Goal: Information Seeking & Learning: Learn about a topic

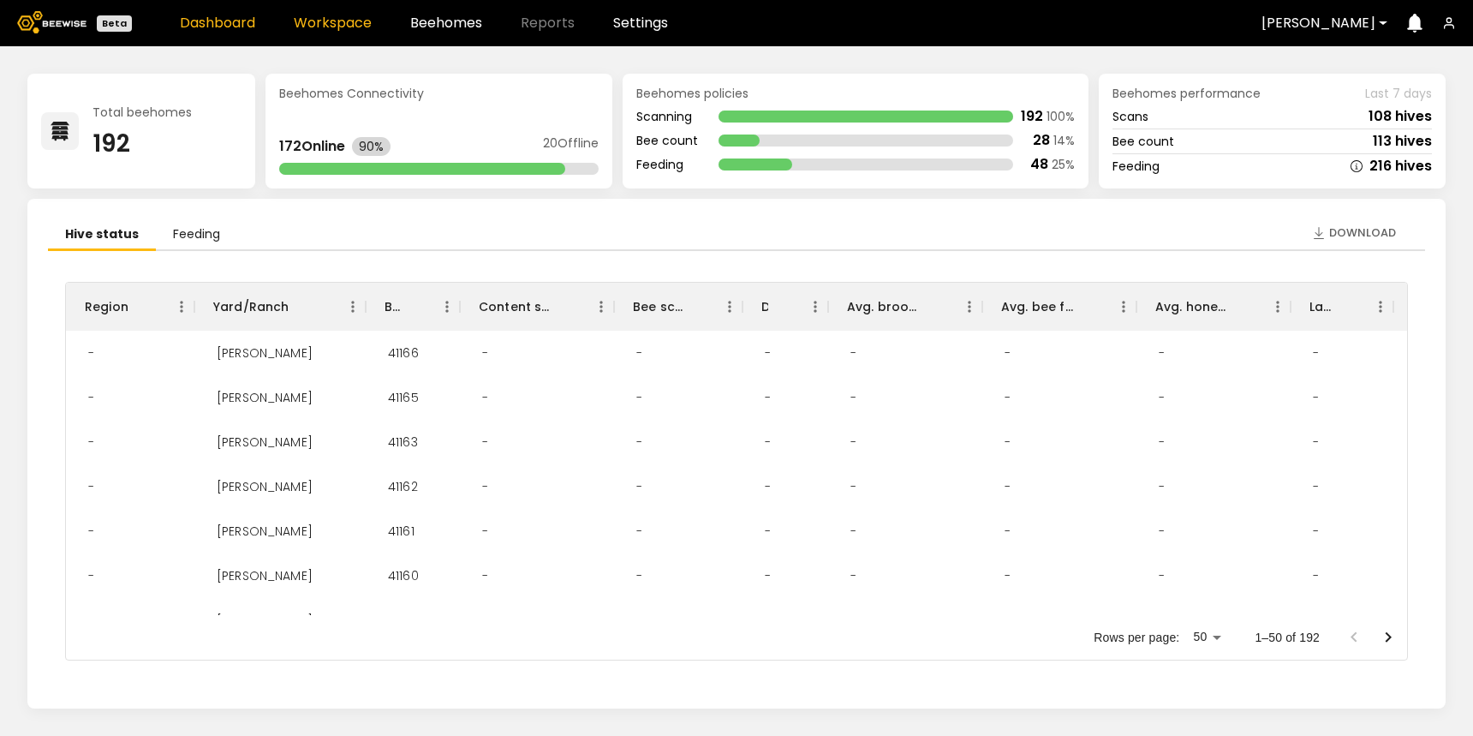
click at [349, 28] on link "Workspace" at bounding box center [333, 23] width 78 height 14
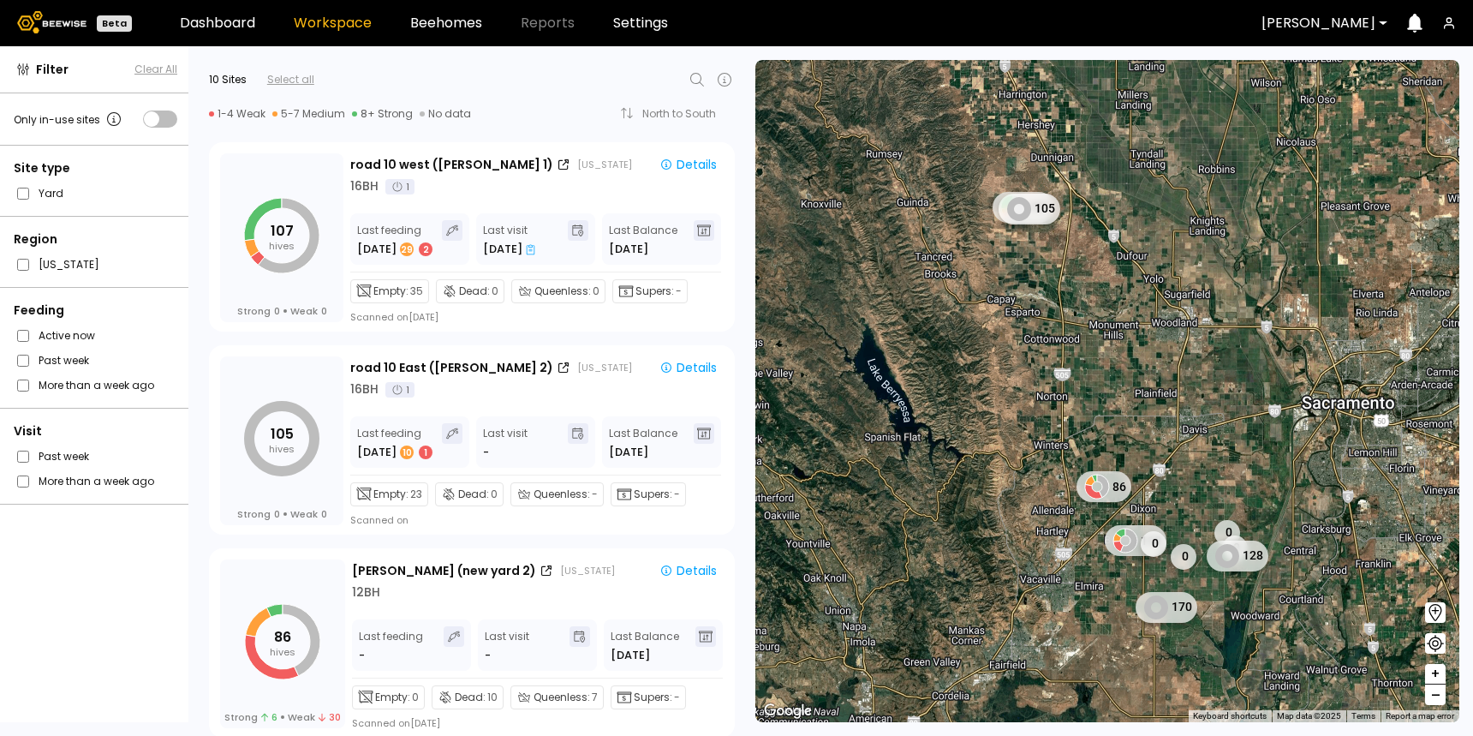
click at [698, 75] on icon at bounding box center [697, 79] width 21 height 21
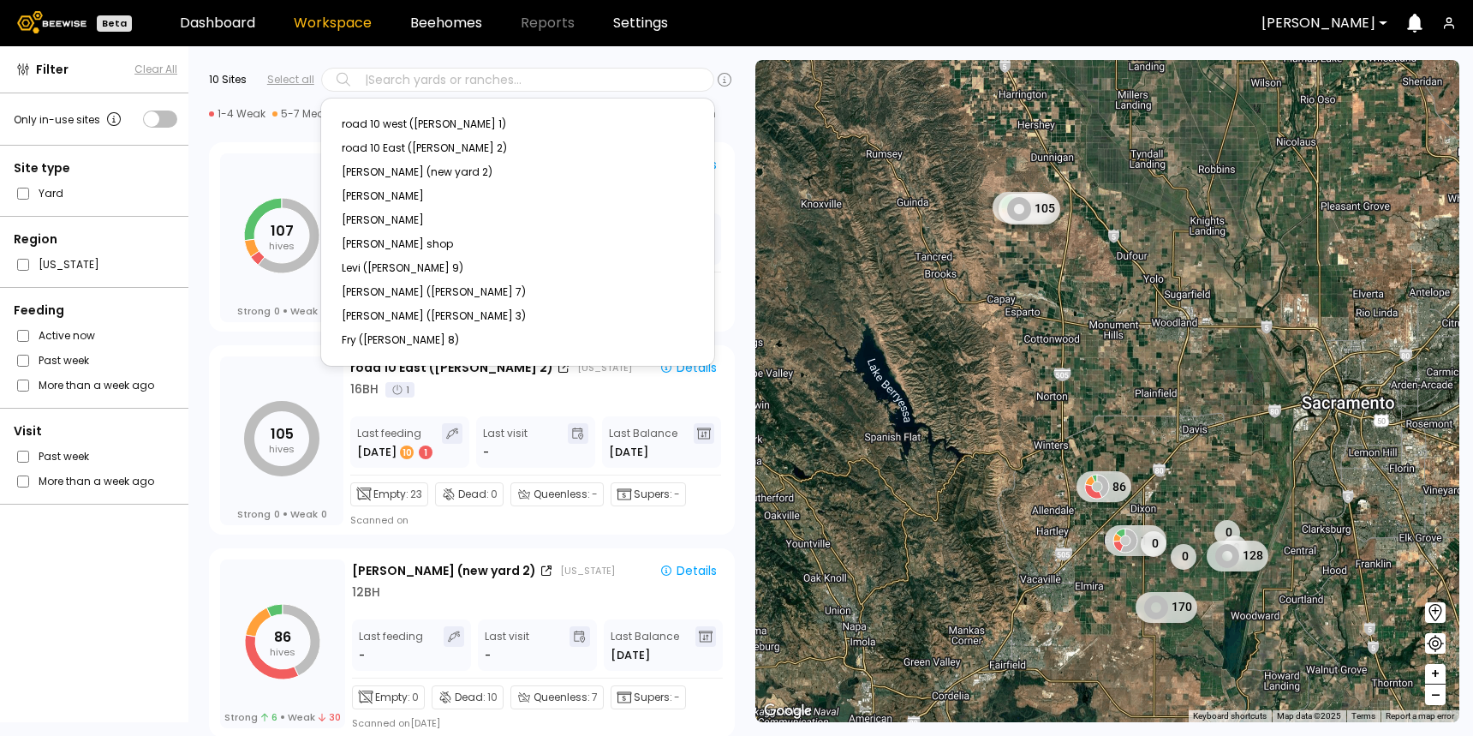
click at [733, 226] on div "107 hives Strong 0 Weak 0 road 10 west ([GEOGRAPHIC_DATA] 1) [US_STATE] Details…" at bounding box center [466, 233] width 557 height 203
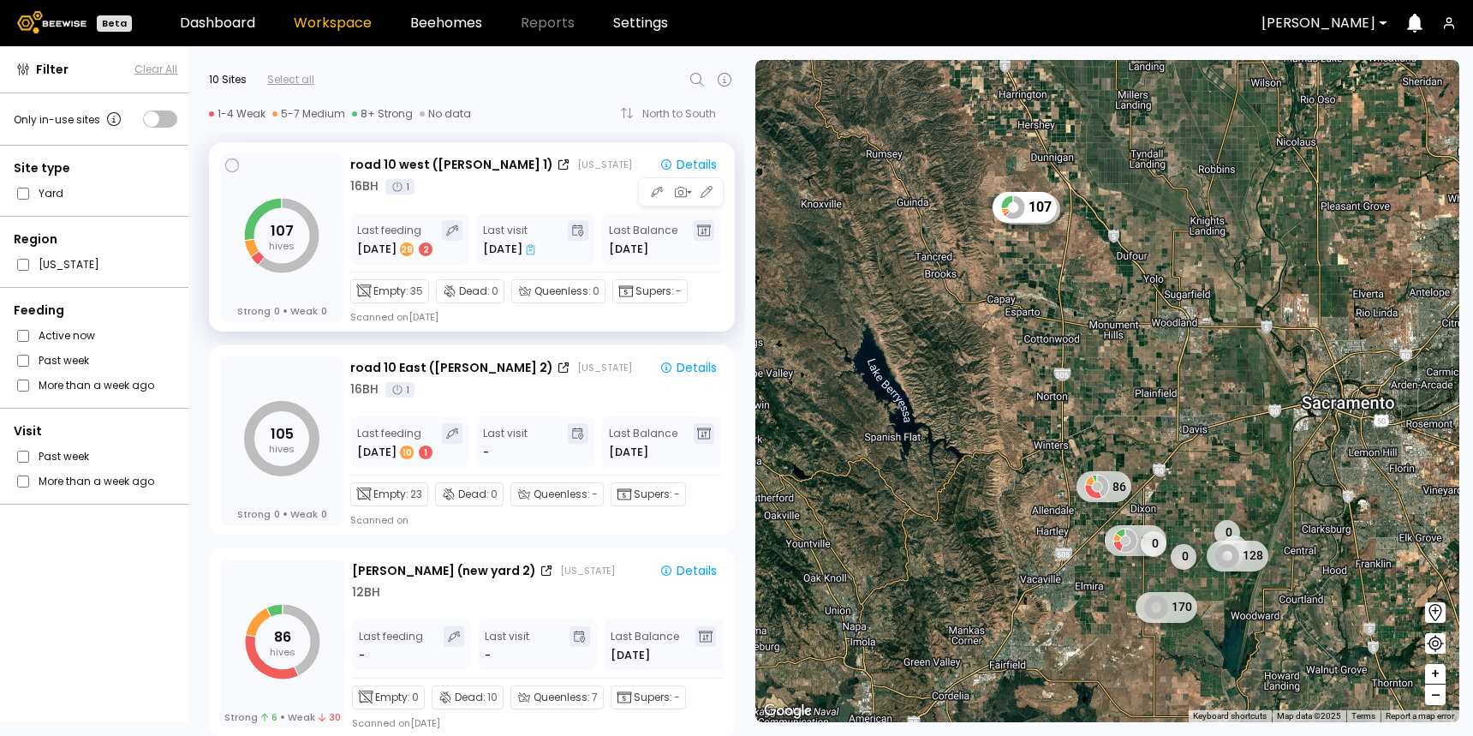
click at [621, 153] on div "road 10 west ([GEOGRAPHIC_DATA] 1) [US_STATE] Details 16 BH 1 Last feeding [DAT…" at bounding box center [536, 238] width 373 height 170
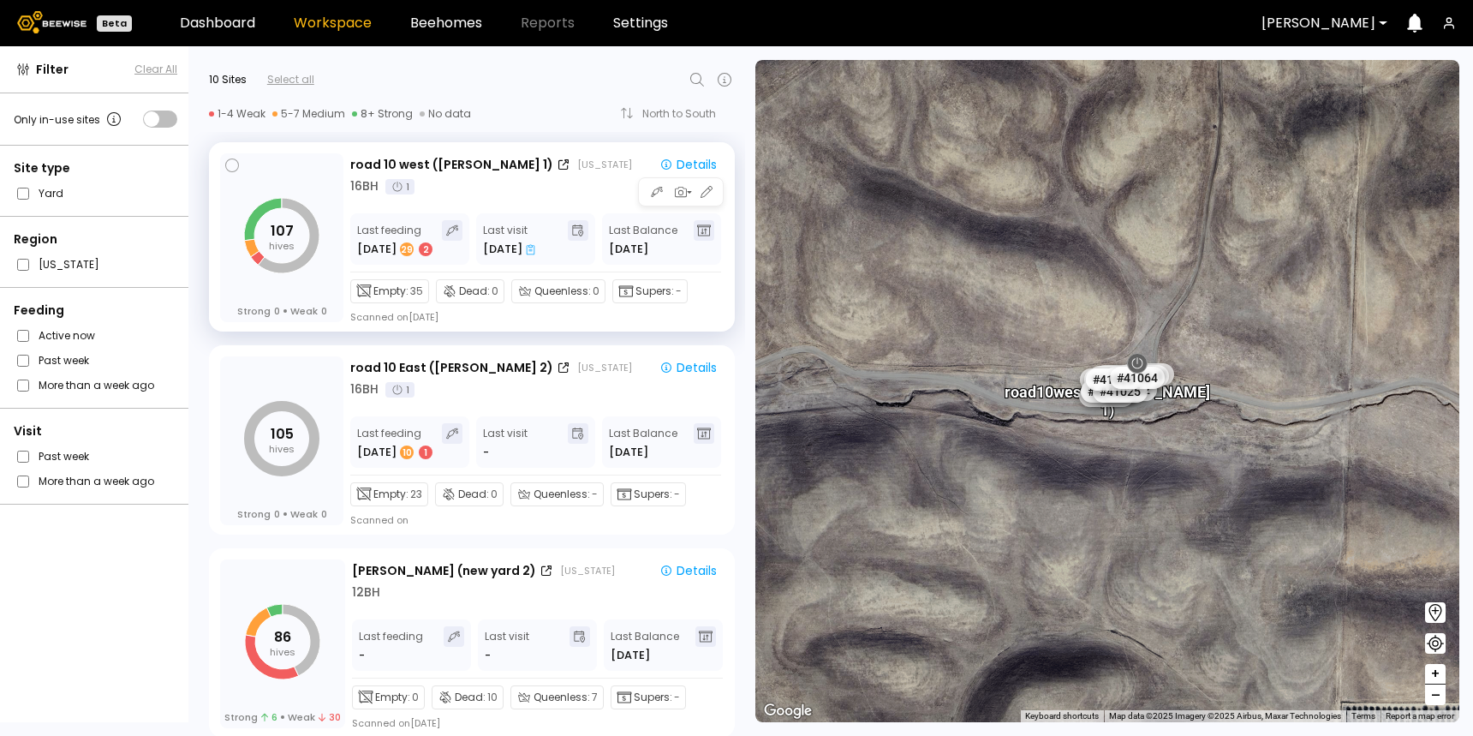
click at [690, 153] on div "road 10 west ([GEOGRAPHIC_DATA] 1) [US_STATE] Details 16 BH 1 Last feeding [DAT…" at bounding box center [536, 238] width 373 height 170
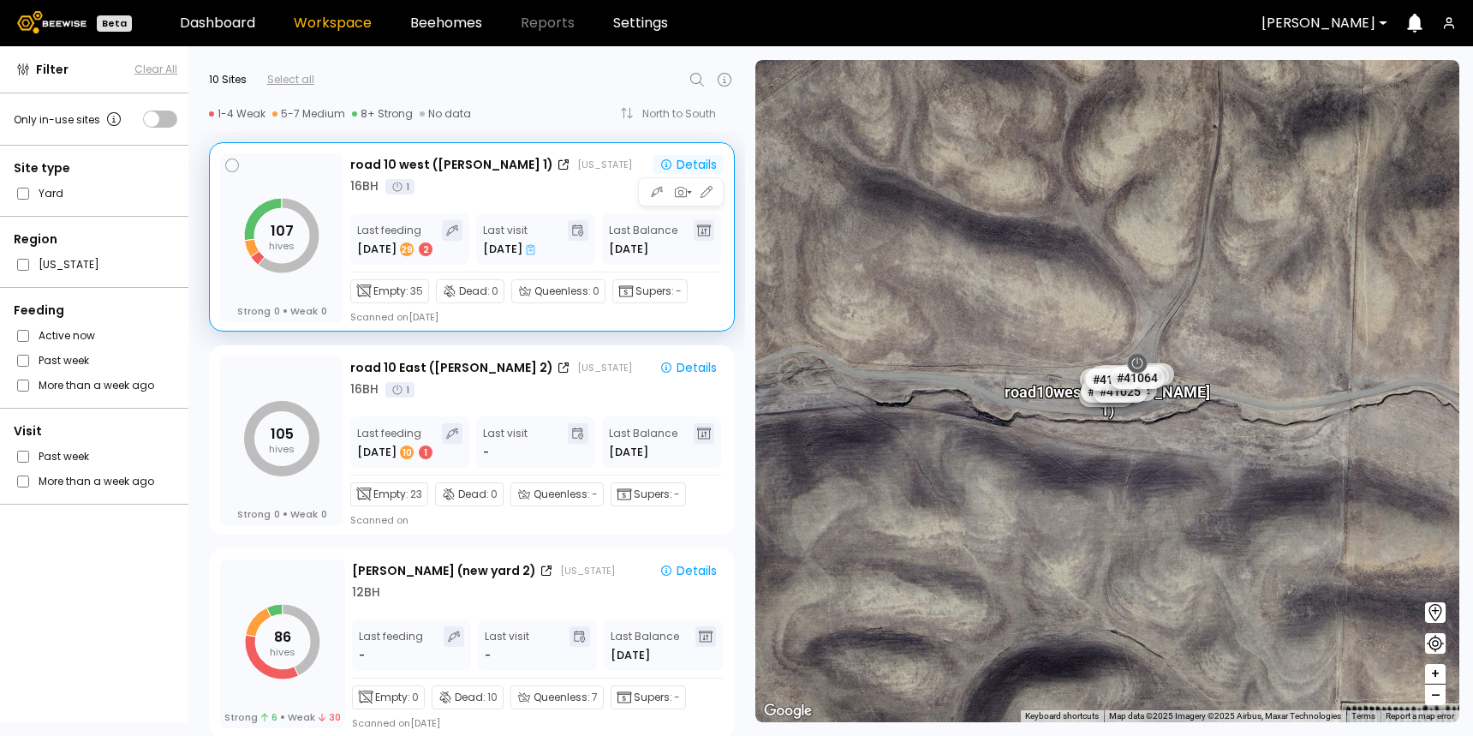
click at [690, 157] on div "Details" at bounding box center [688, 164] width 57 height 15
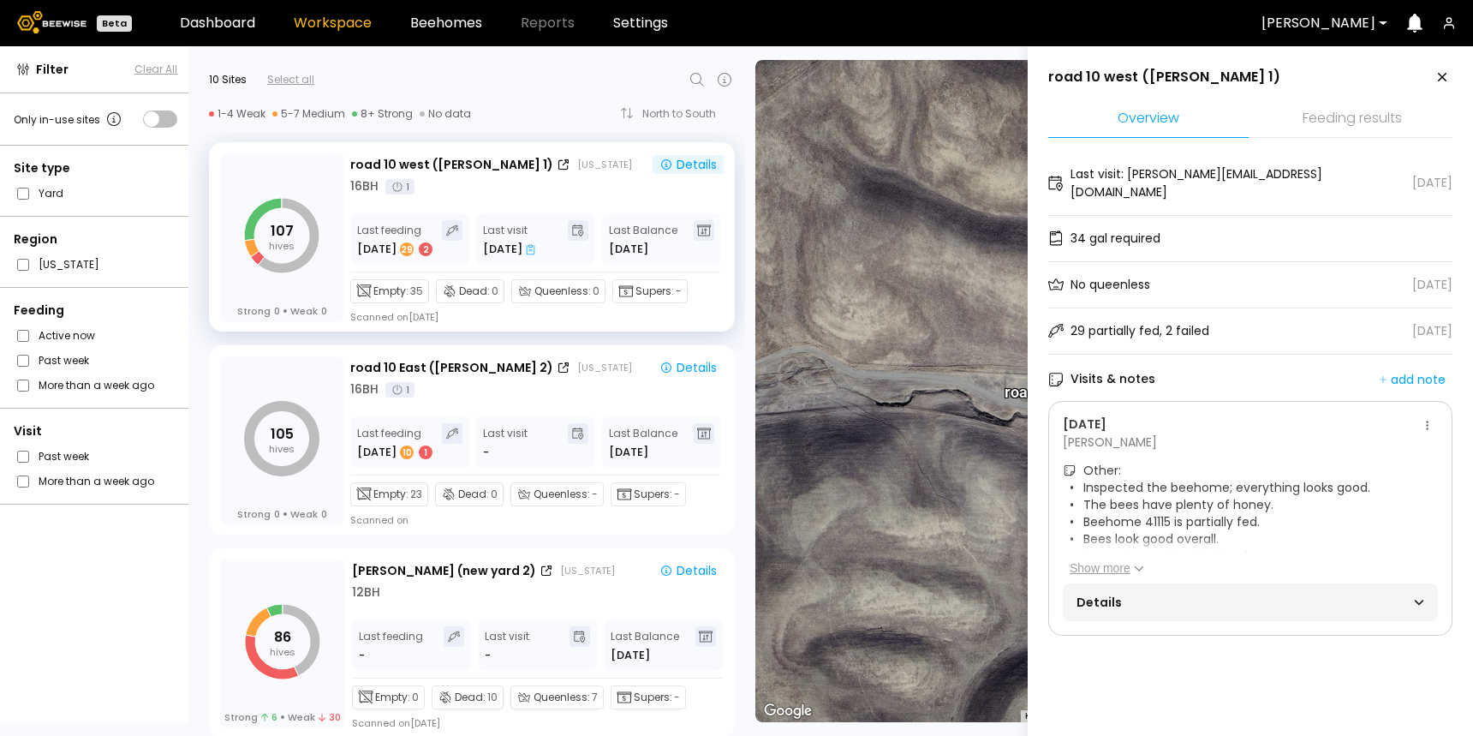
click at [1110, 590] on span "Details" at bounding box center [1164, 602] width 174 height 24
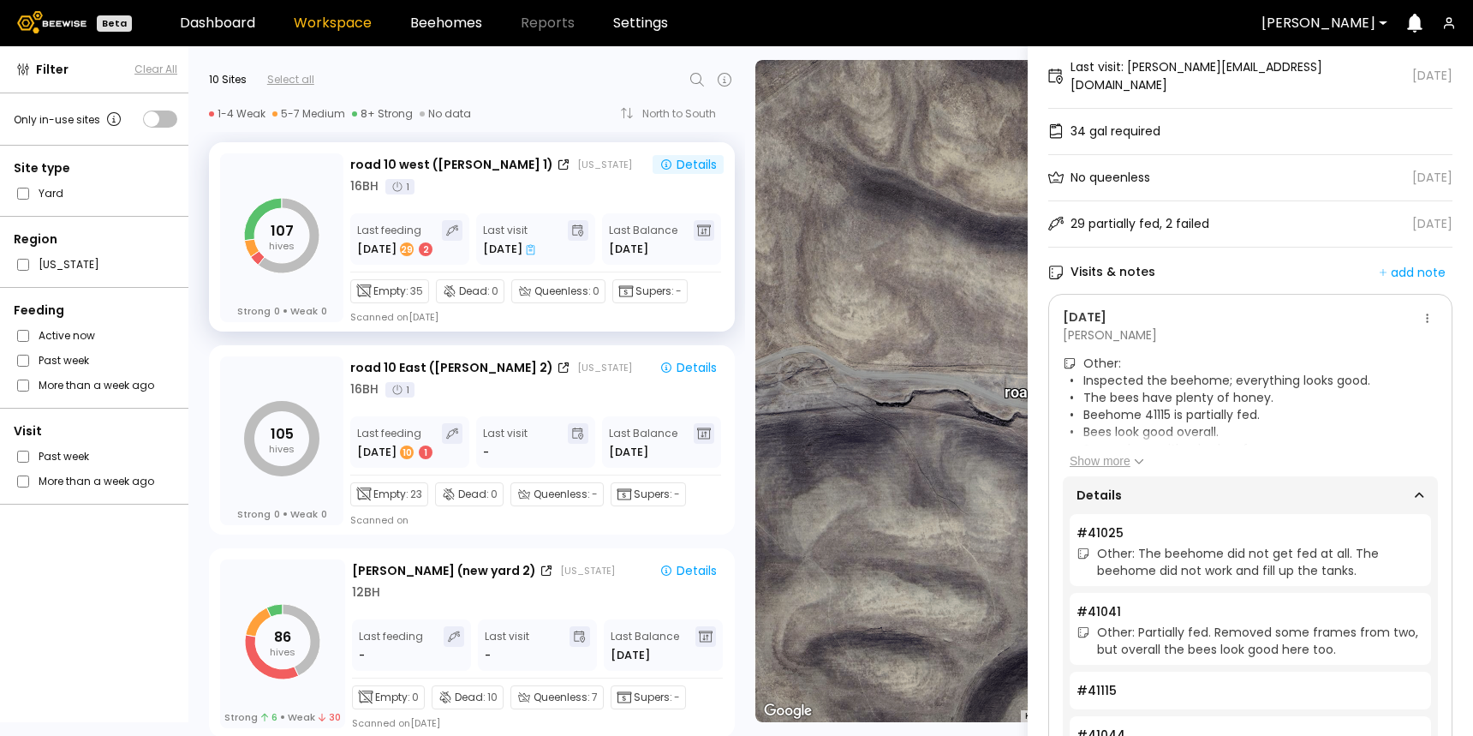
scroll to position [72, 0]
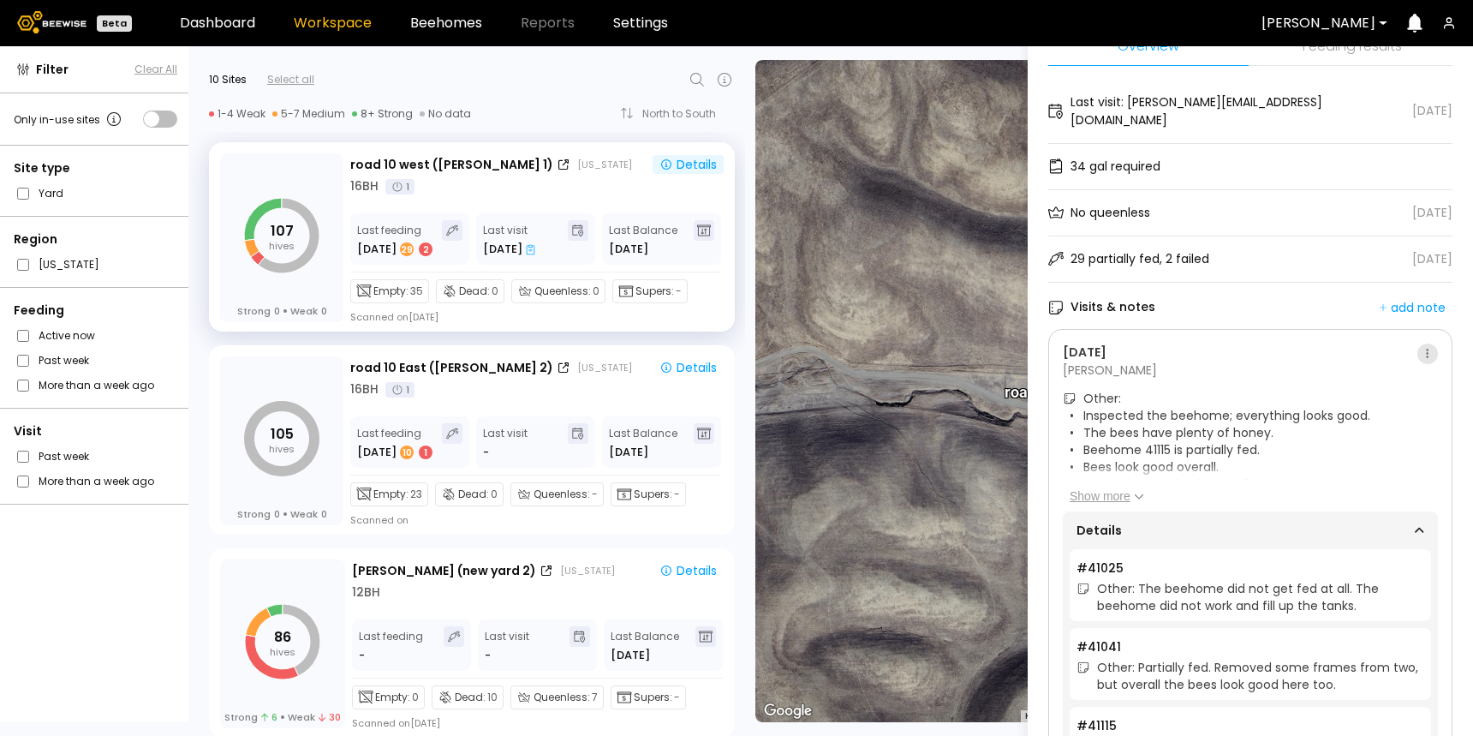
click at [1426, 343] on button at bounding box center [1428, 353] width 21 height 21
click at [1390, 368] on span "Go to recordings" at bounding box center [1374, 368] width 99 height 12
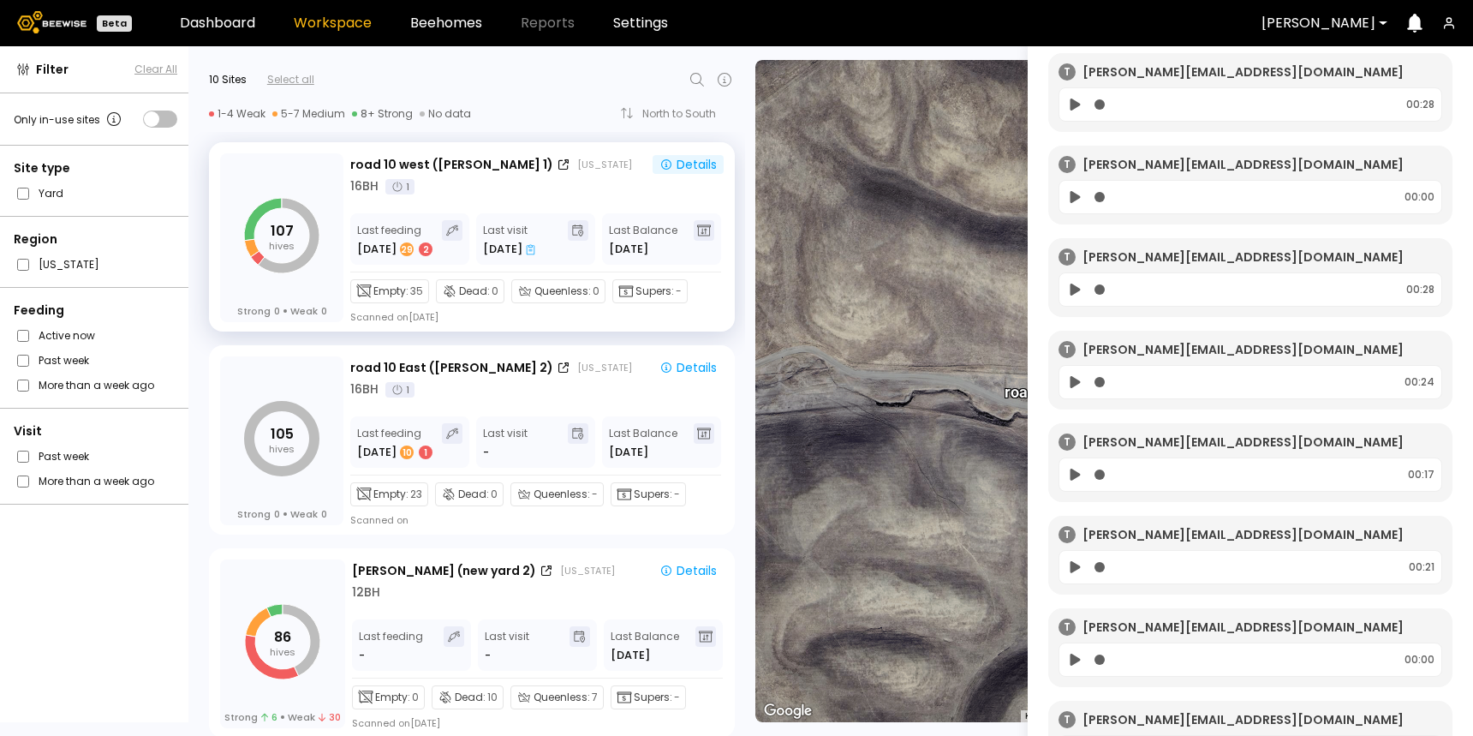
scroll to position [0, 0]
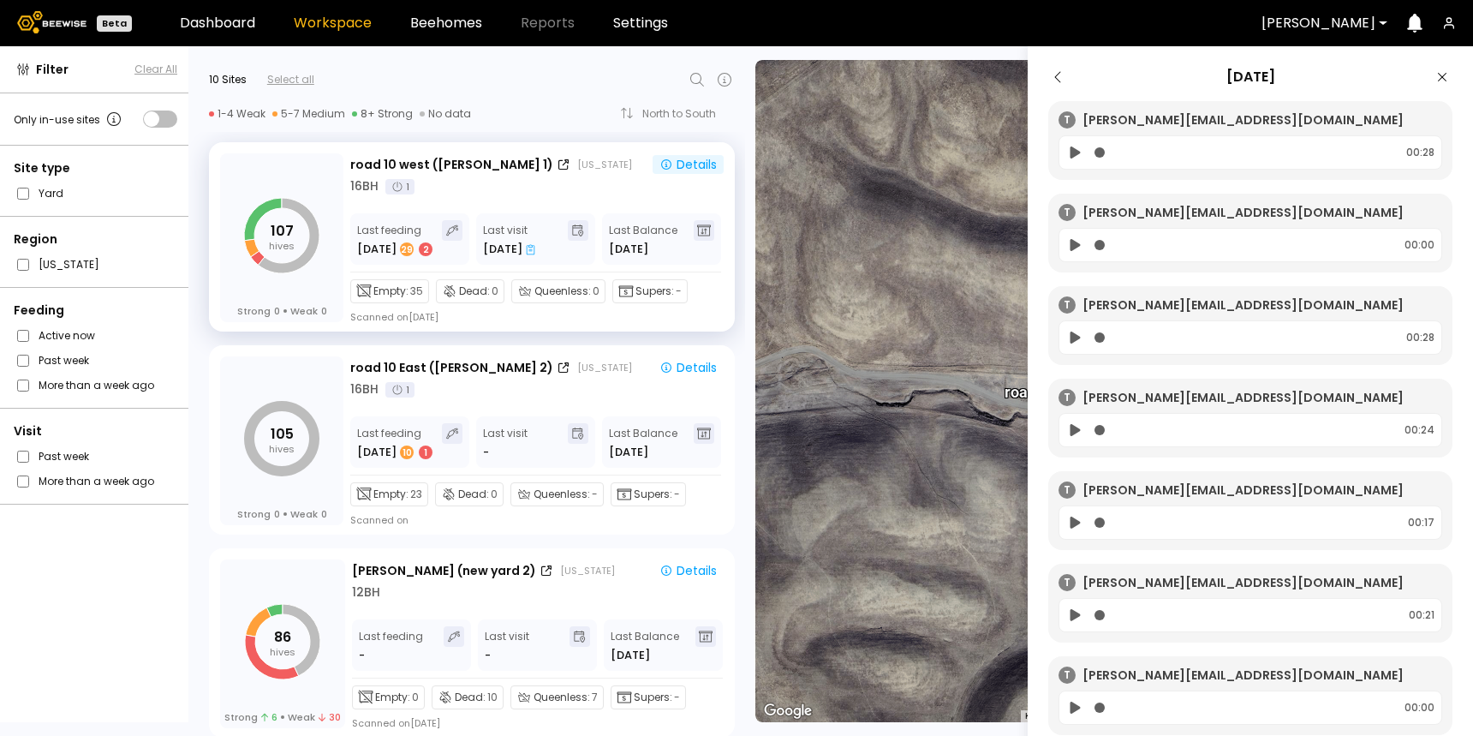
click at [1074, 154] on icon at bounding box center [1076, 152] width 10 height 12
click at [1076, 240] on icon at bounding box center [1075, 245] width 18 height 21
click at [1061, 75] on icon at bounding box center [1058, 77] width 21 height 21
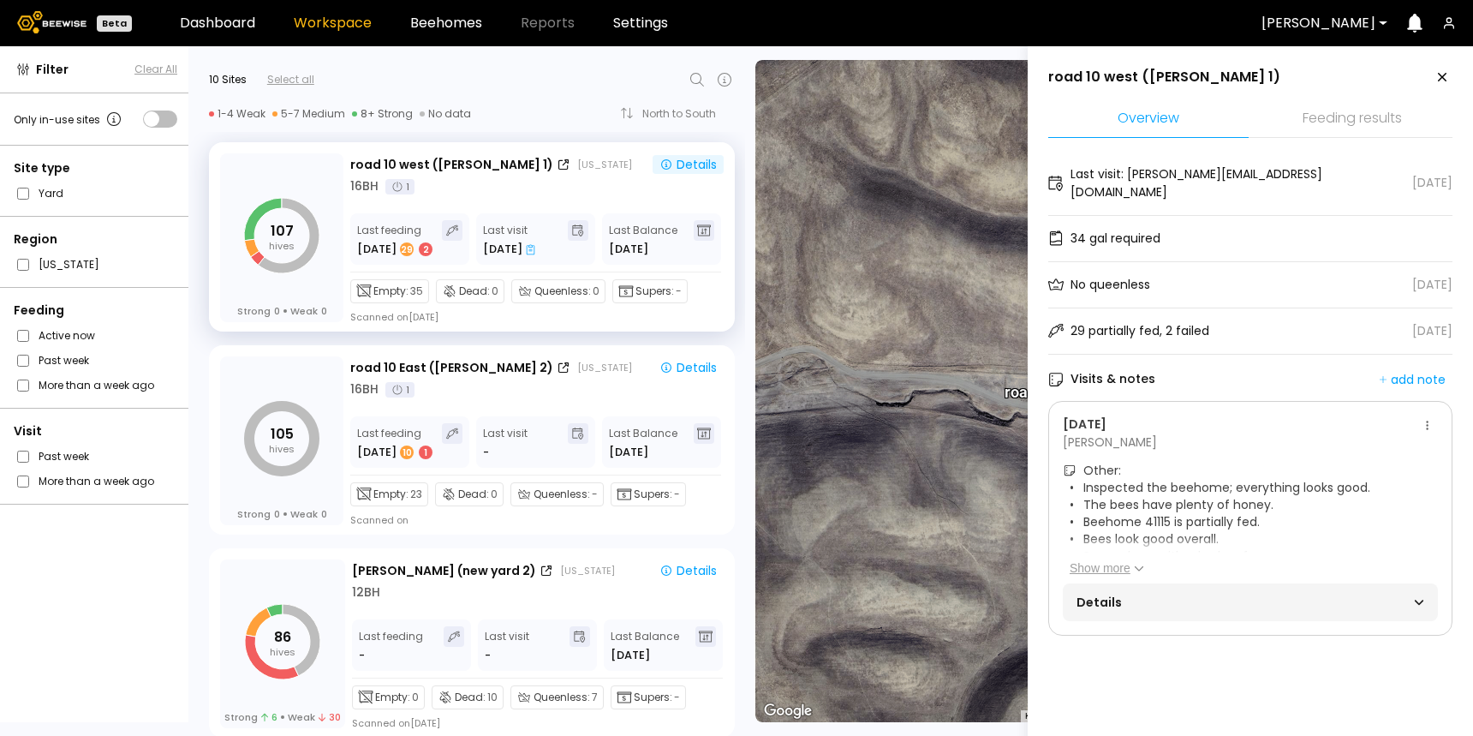
click at [1108, 590] on span "Details" at bounding box center [1164, 602] width 174 height 24
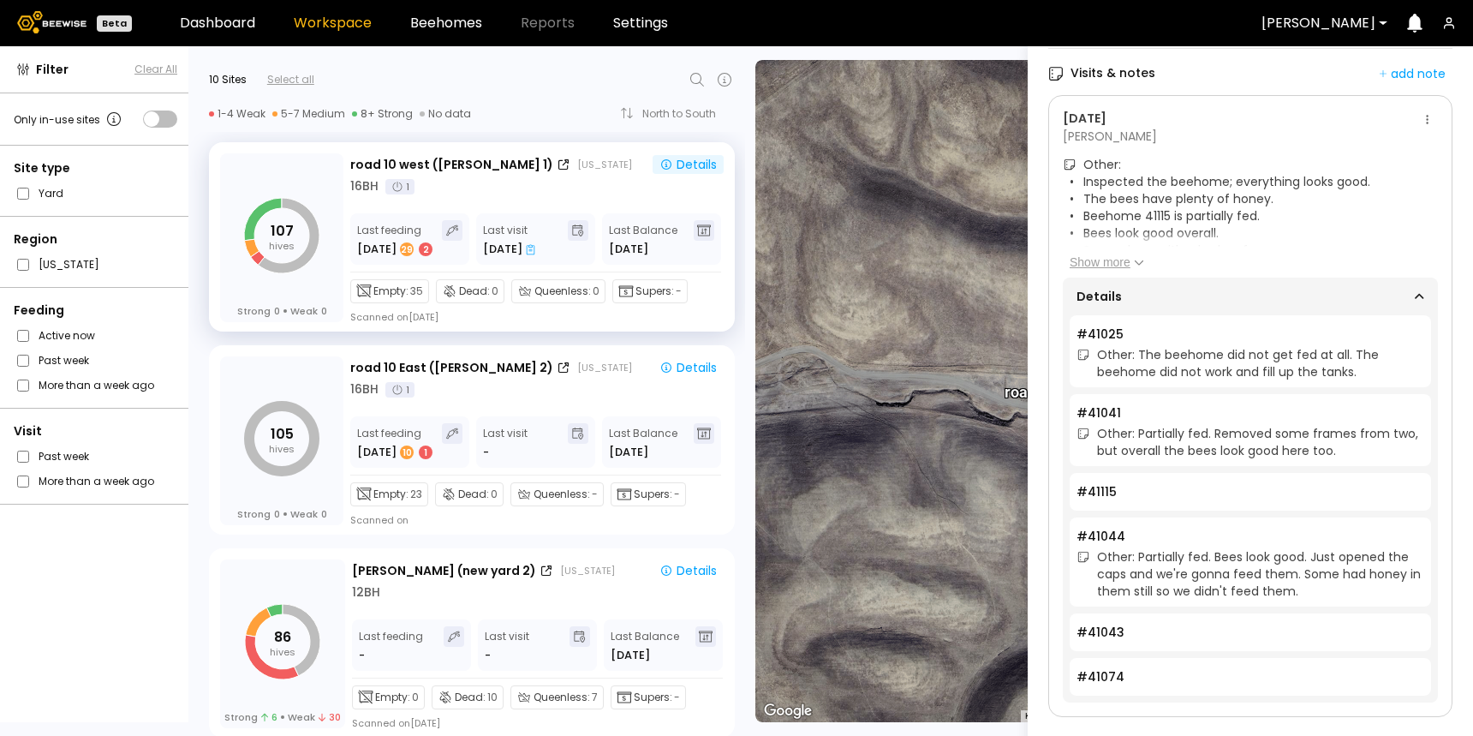
scroll to position [308, 0]
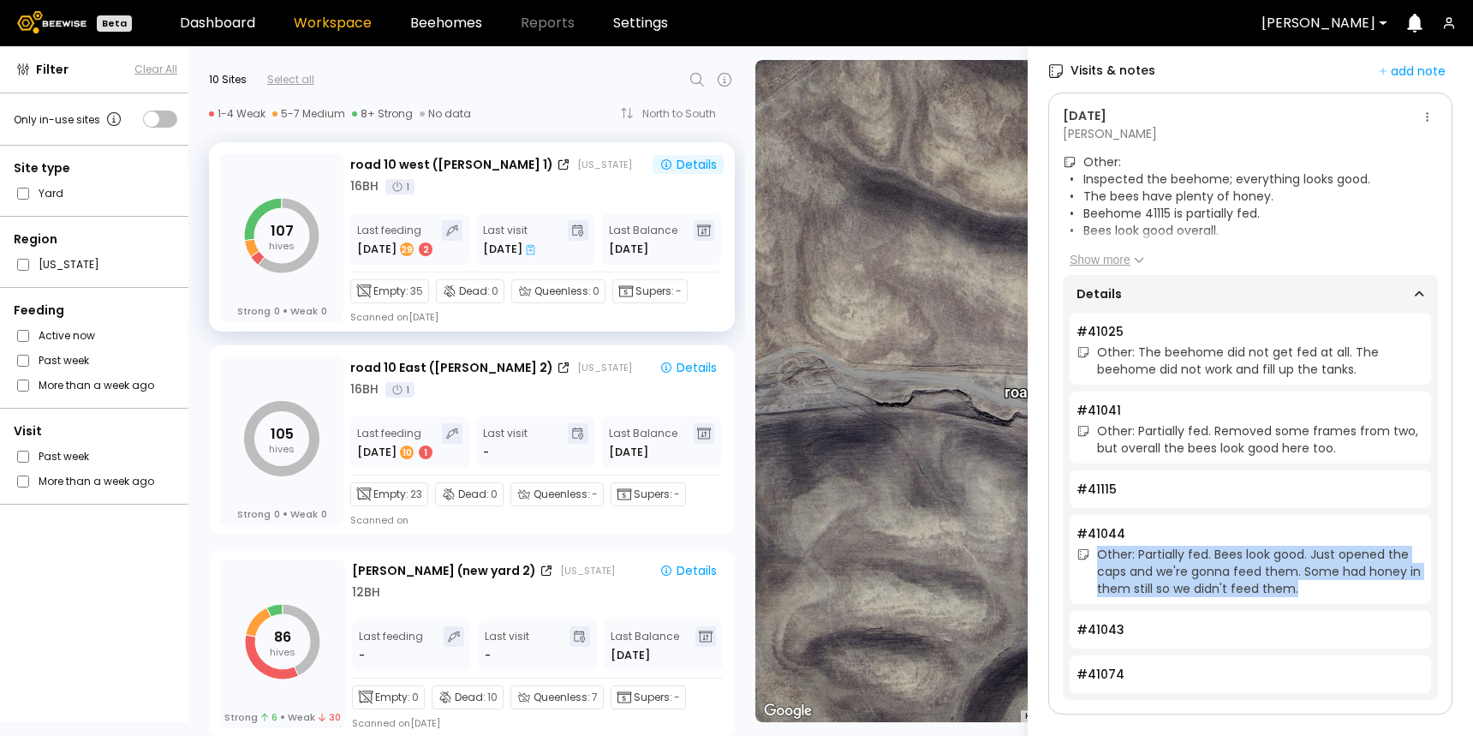
drag, startPoint x: 1096, startPoint y: 534, endPoint x: 1298, endPoint y: 571, distance: 204.8
click at [1298, 571] on div "Other: Partially fed. Bees look good. Just opened the caps and we're gonna feed…" at bounding box center [1251, 571] width 348 height 51
click at [1298, 571] on div "Other: Partially fed. Bees look good. Just opened the caps and we're gonna feed…" at bounding box center [1260, 571] width 327 height 51
drag, startPoint x: 1298, startPoint y: 571, endPoint x: 1114, endPoint y: 535, distance: 187.0
click at [1114, 546] on div "Other: Partially fed. Bees look good. Just opened the caps and we're gonna feed…" at bounding box center [1260, 571] width 327 height 51
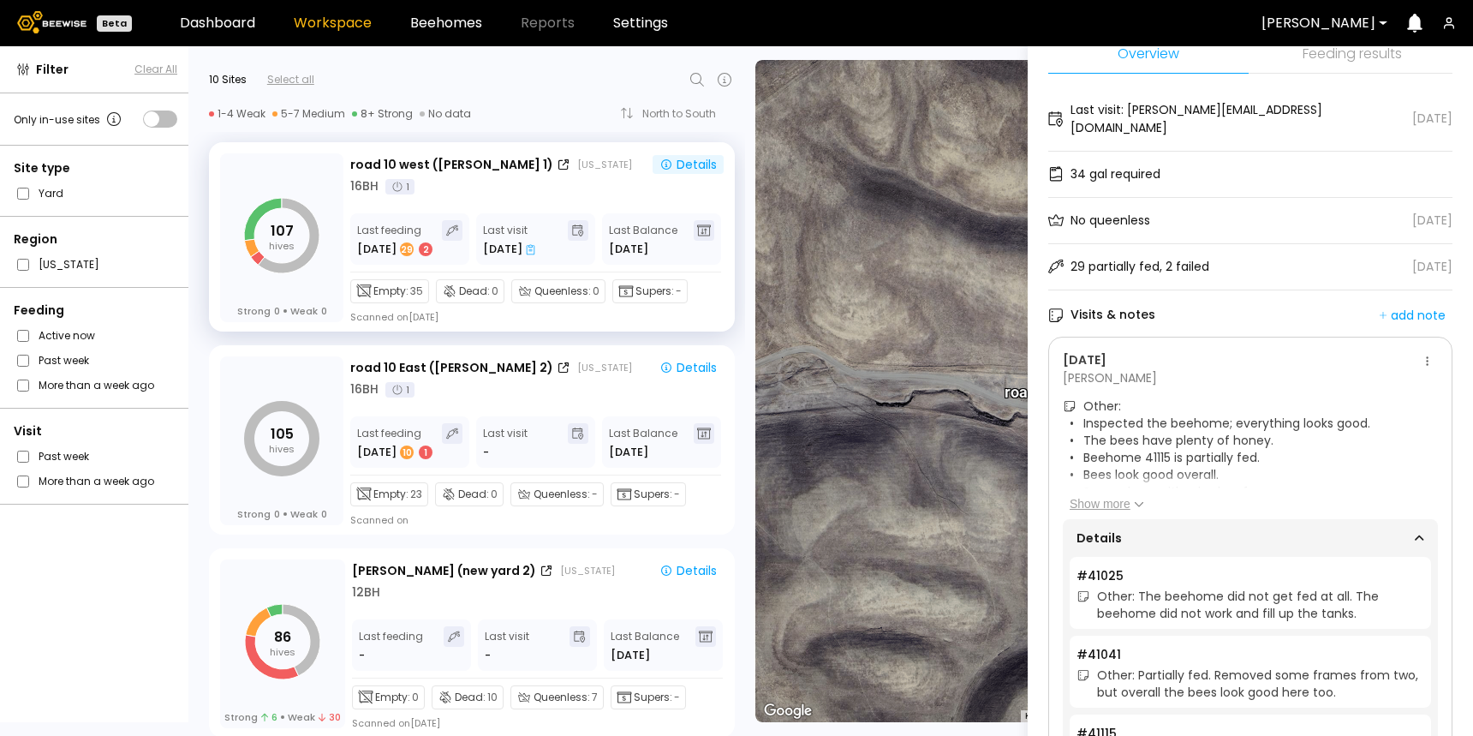
scroll to position [27, 0]
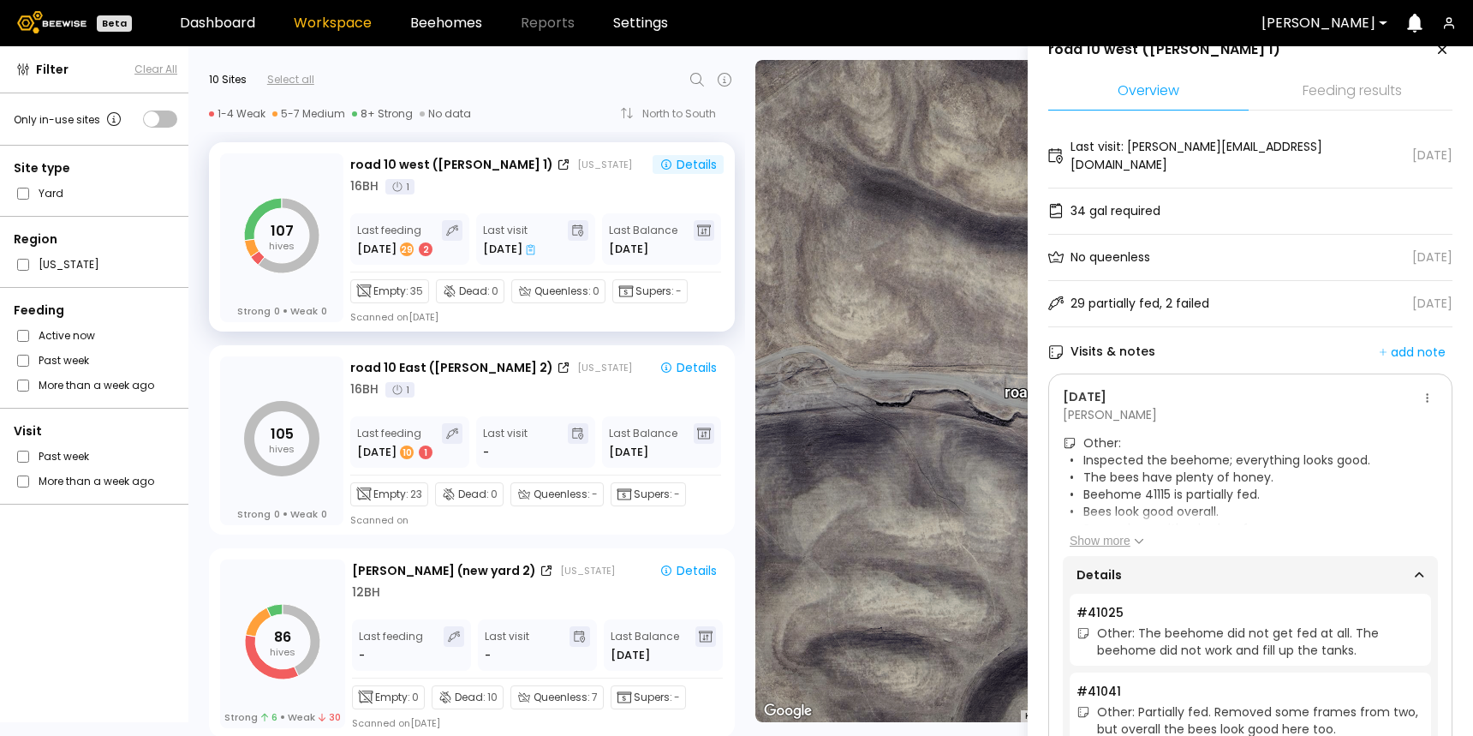
click at [1093, 532] on button "Show more" at bounding box center [1107, 540] width 75 height 17
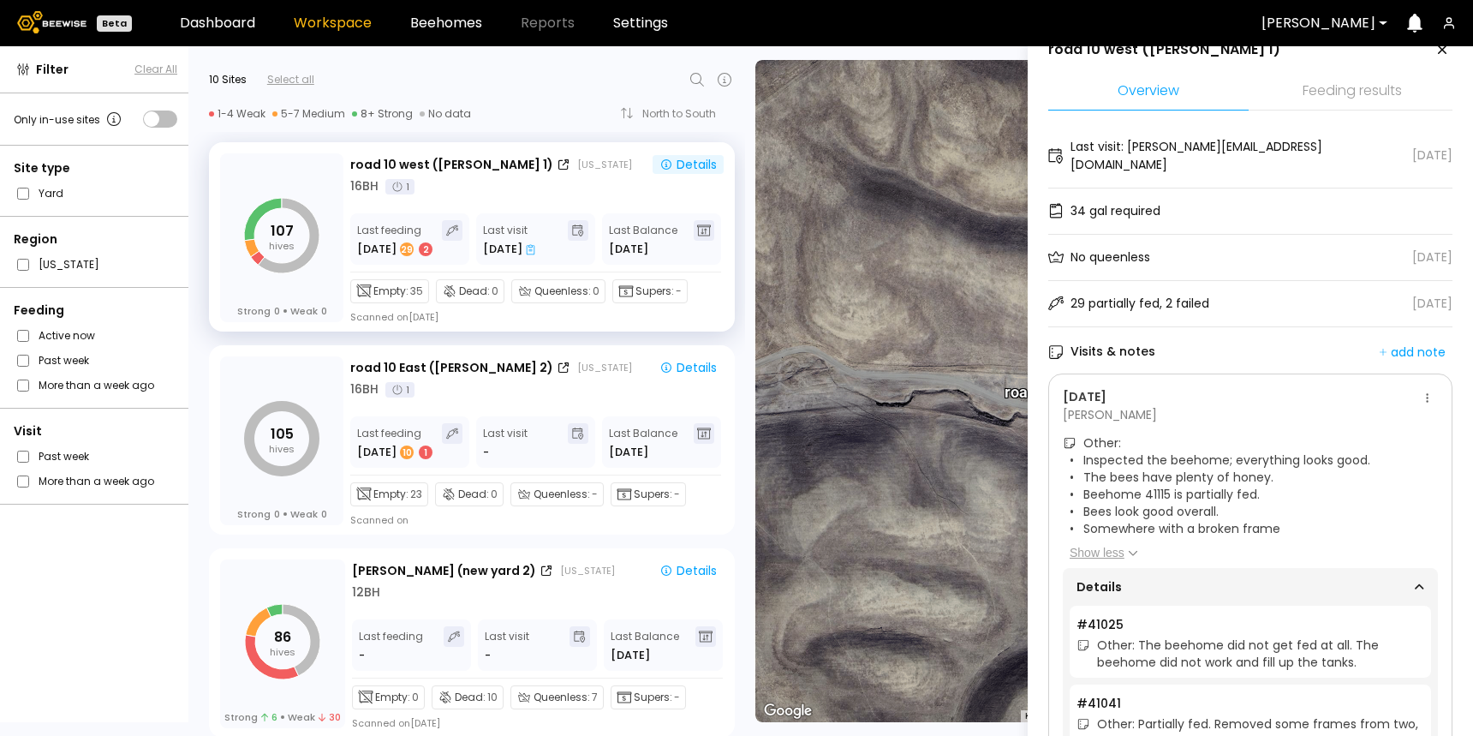
click at [1106, 544] on button "Show less" at bounding box center [1104, 552] width 69 height 17
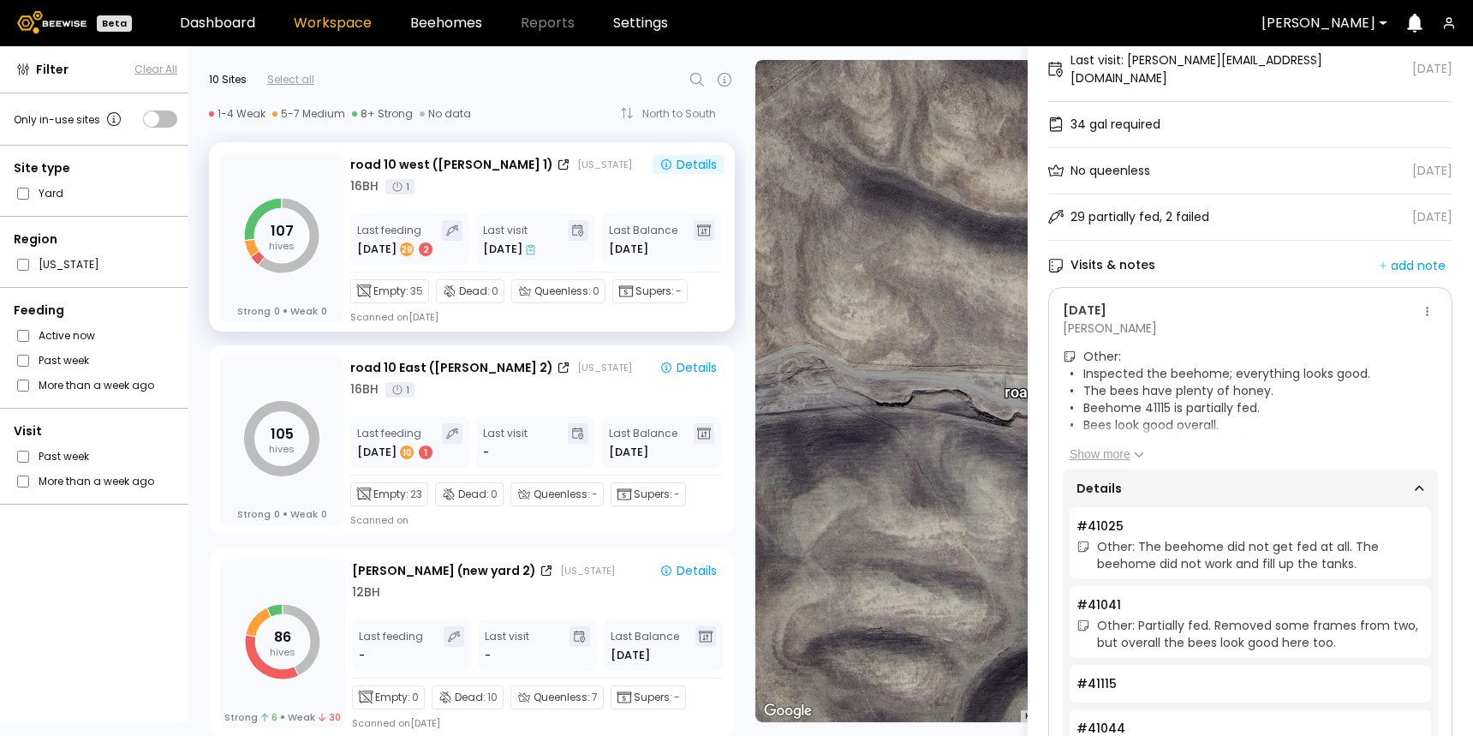
scroll to position [0, 0]
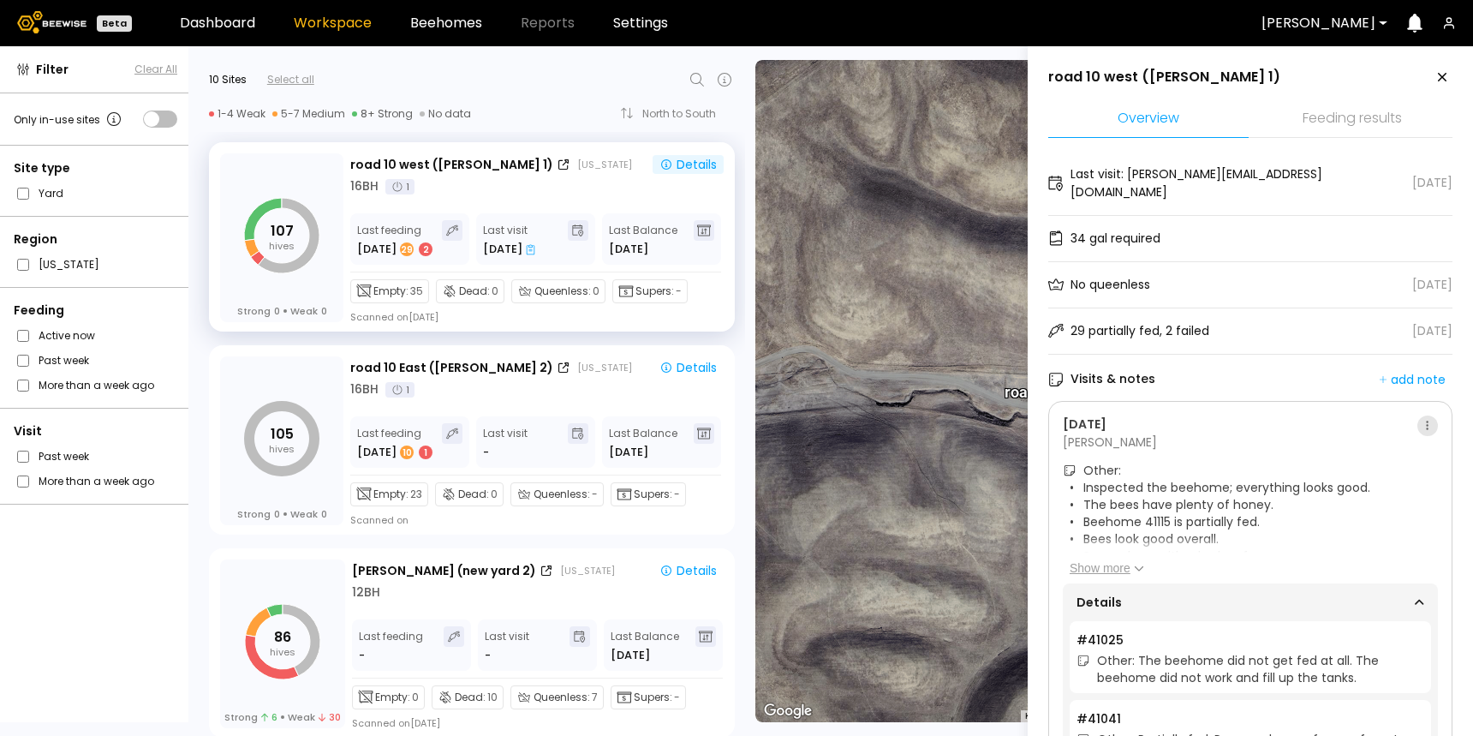
click at [1426, 415] on button at bounding box center [1428, 425] width 21 height 21
click at [1354, 442] on span "Go to recordings" at bounding box center [1374, 440] width 99 height 12
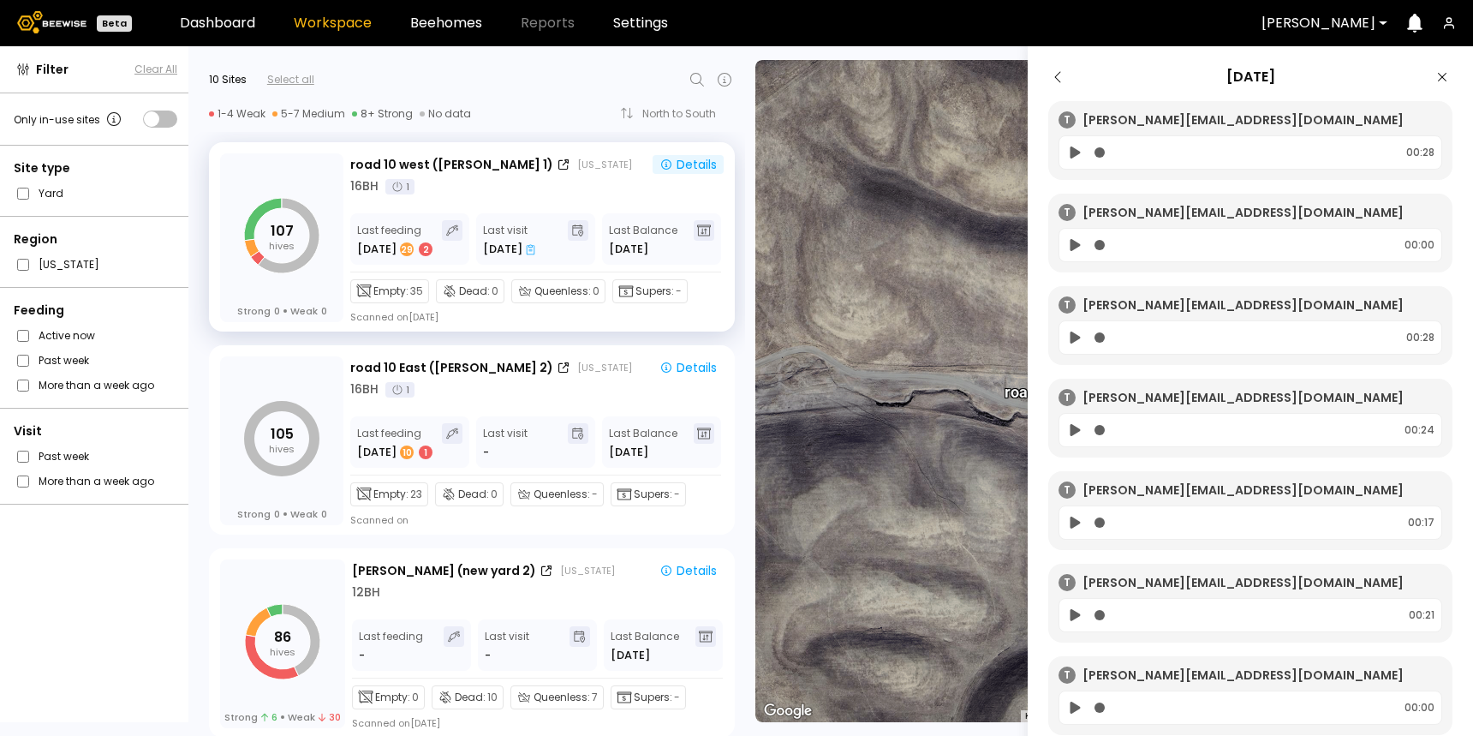
scroll to position [409, 0]
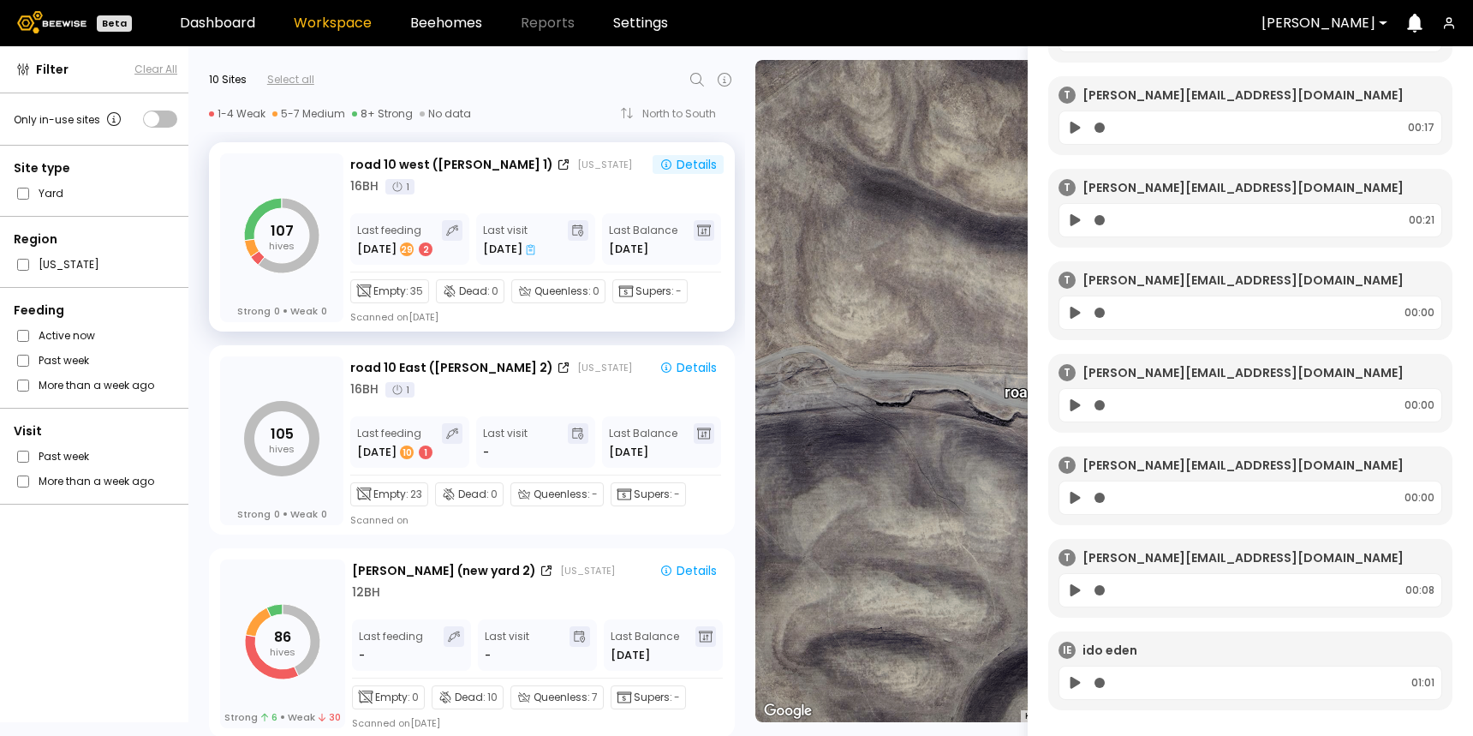
click at [1072, 584] on icon at bounding box center [1076, 590] width 10 height 12
click at [1074, 677] on icon at bounding box center [1076, 683] width 10 height 12
click at [1075, 672] on icon at bounding box center [1075, 682] width 18 height 21
click at [1077, 675] on icon at bounding box center [1075, 682] width 18 height 21
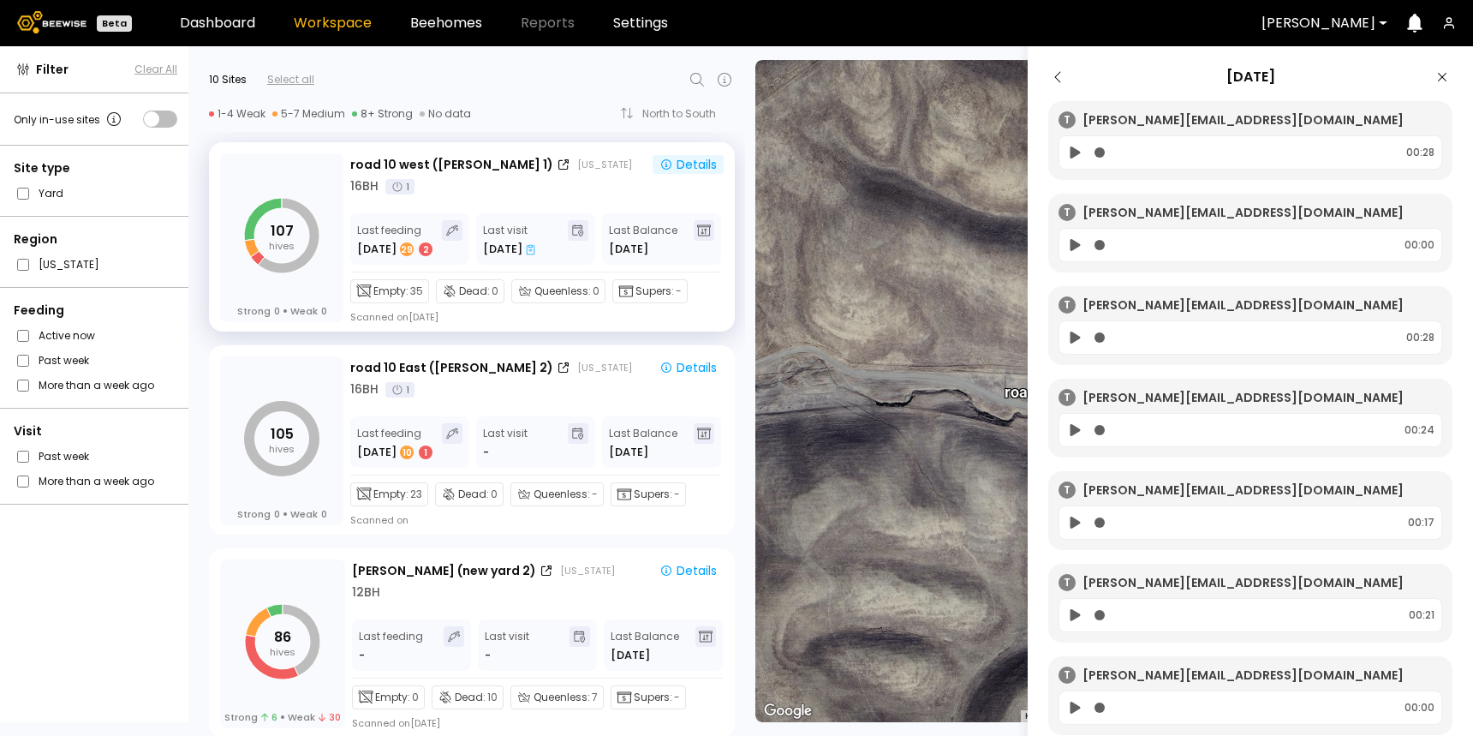
click at [1056, 63] on aside "[DATE] [PERSON_NAME] [PERSON_NAME][EMAIL_ADDRESS][DOMAIN_NAME] 00:28 [PERSON_NA…" at bounding box center [1250, 414] width 445 height 736
click at [1056, 72] on icon at bounding box center [1058, 77] width 21 height 21
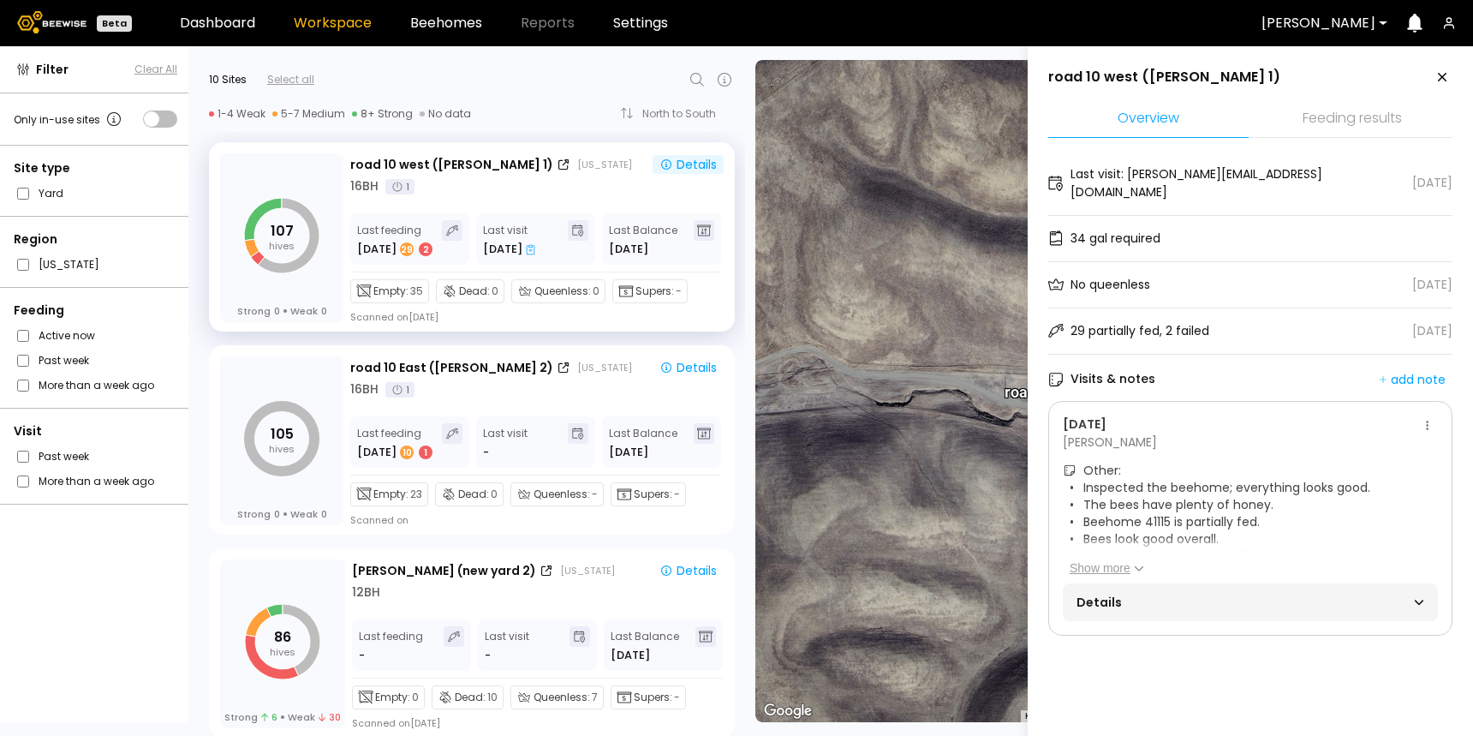
click at [1096, 559] on button "Show more" at bounding box center [1107, 567] width 75 height 17
click at [1126, 602] on span "Details" at bounding box center [1164, 614] width 174 height 24
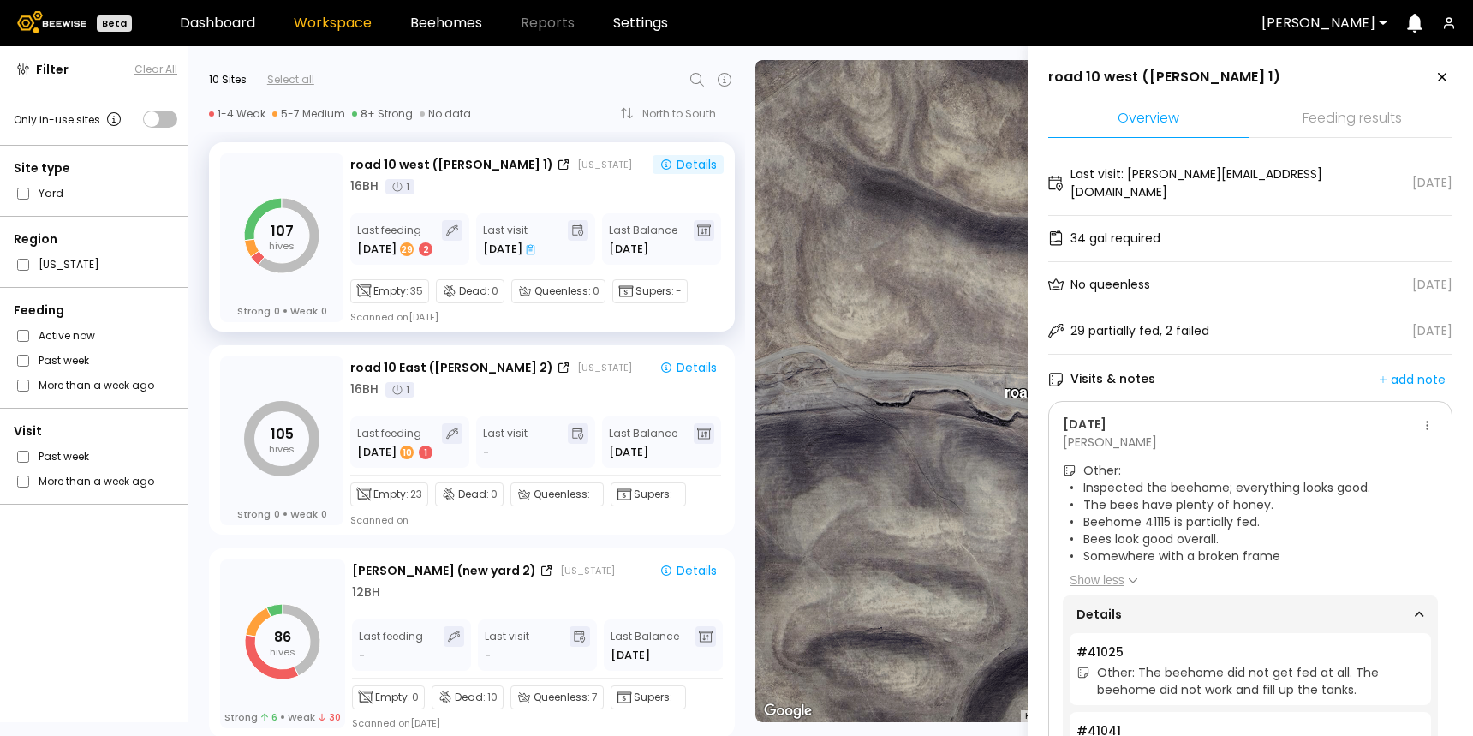
scroll to position [320, 0]
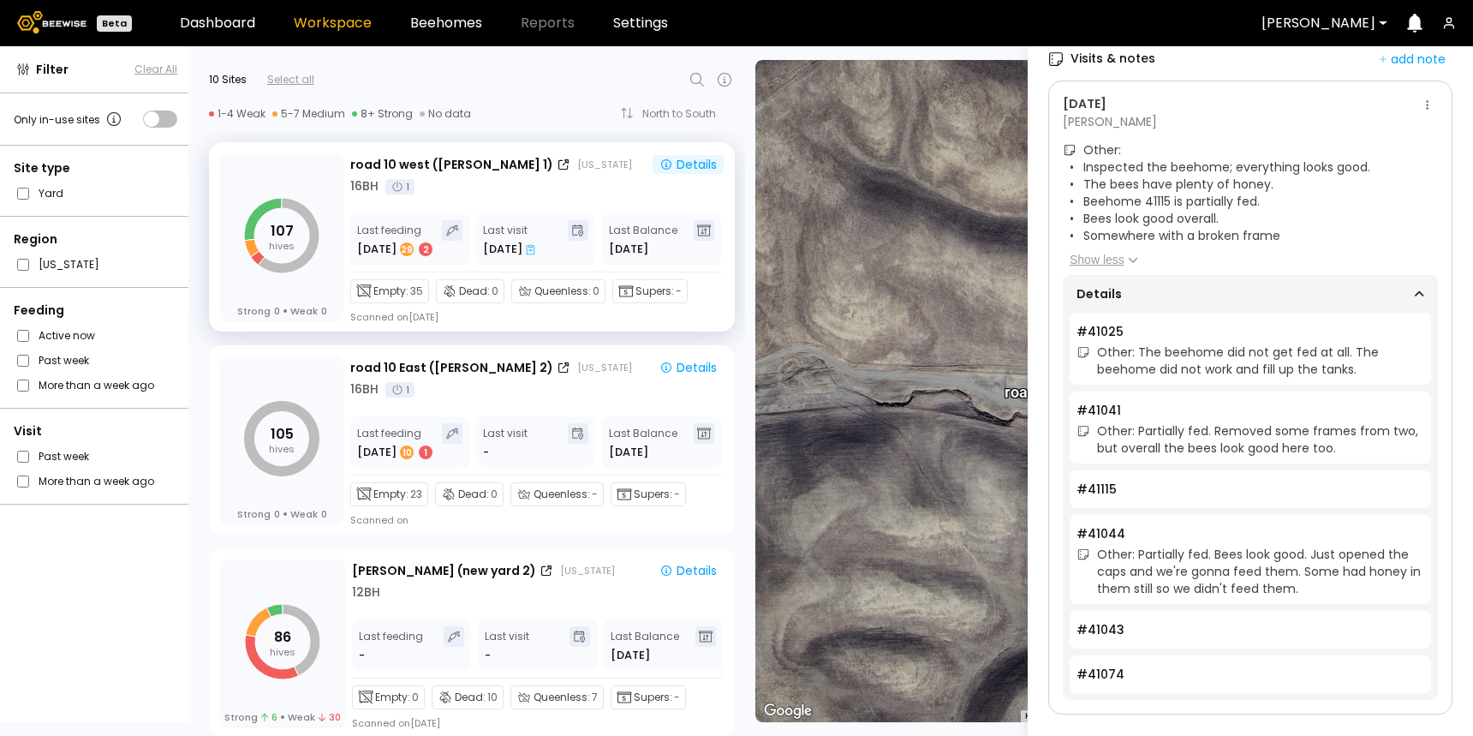
click at [1102, 470] on li "# 41115" at bounding box center [1250, 489] width 361 height 38
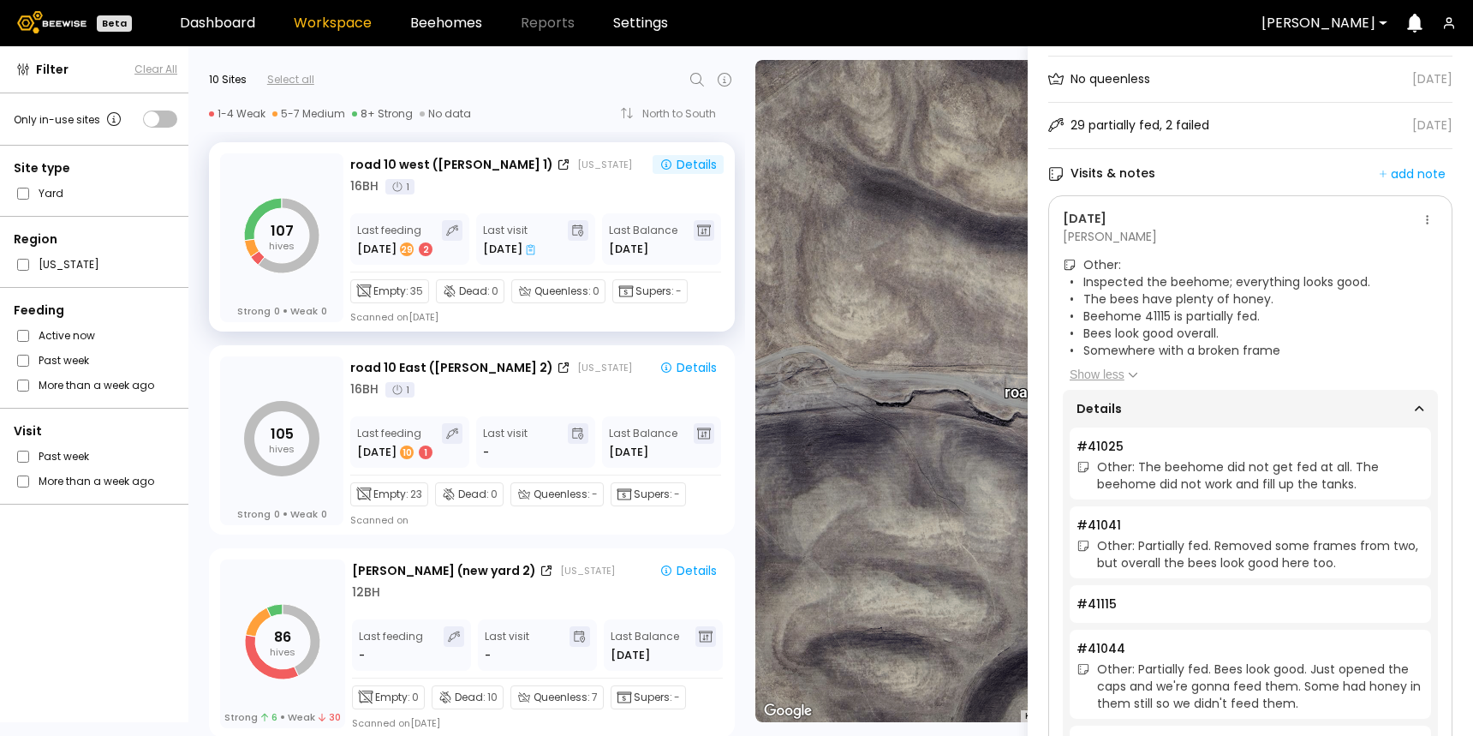
scroll to position [158, 0]
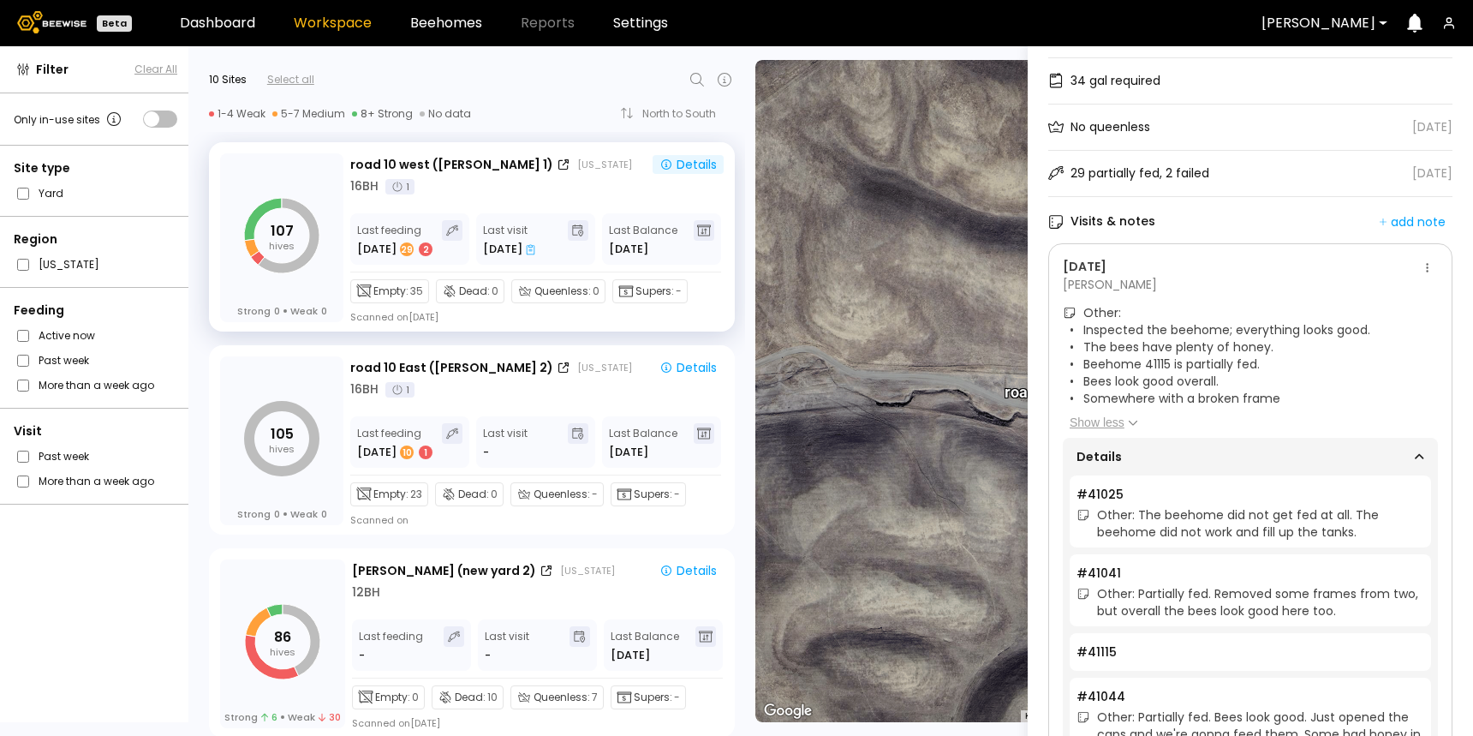
click at [1090, 258] on div "[DATE]" at bounding box center [1240, 267] width 355 height 18
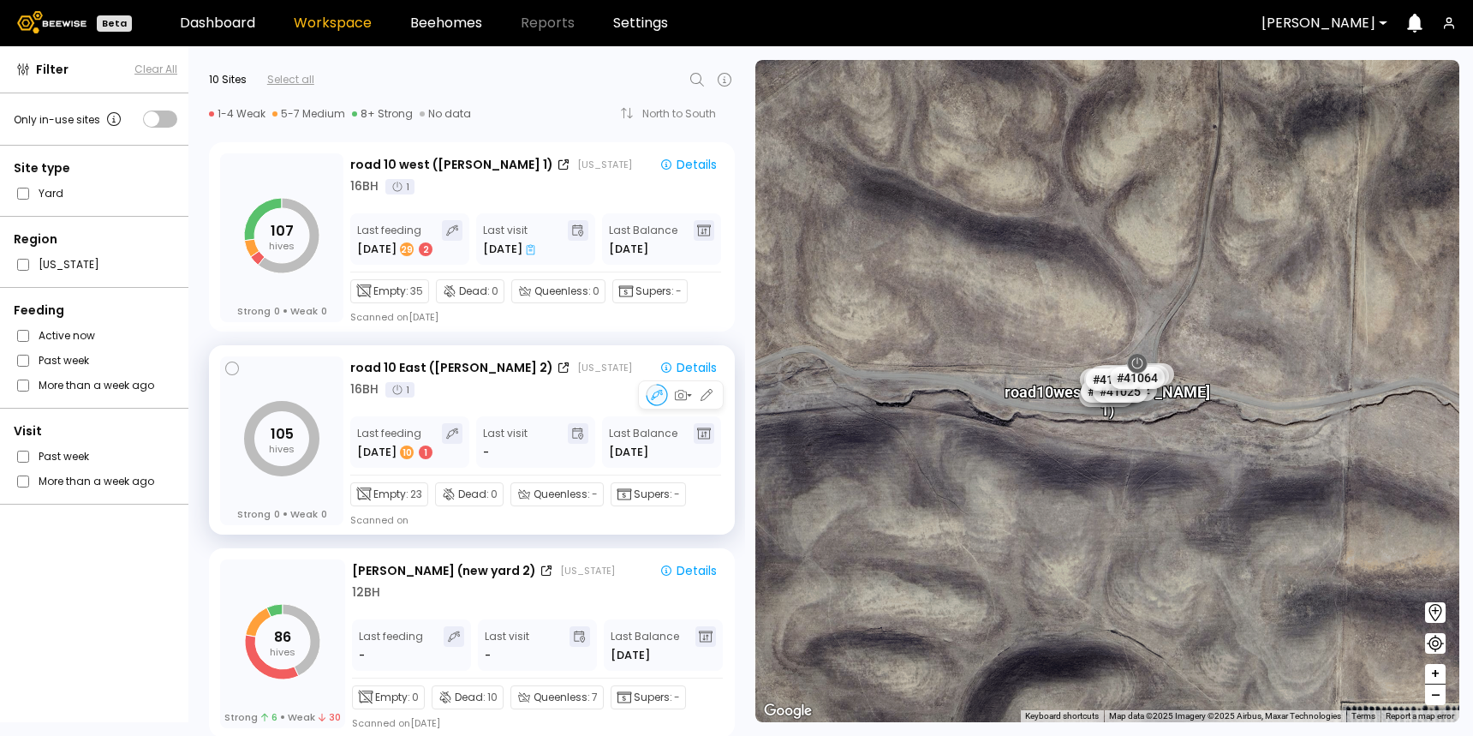
click at [503, 380] on div "16 BH 1" at bounding box center [536, 389] width 373 height 18
